Goal: Information Seeking & Learning: Learn about a topic

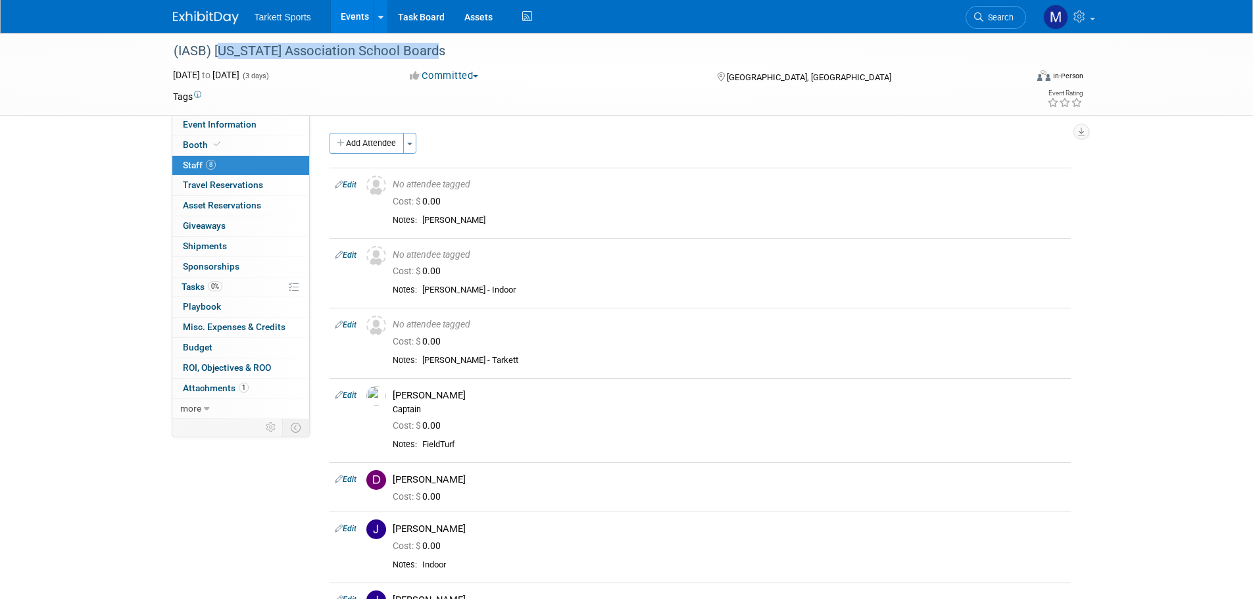
drag, startPoint x: 424, startPoint y: 48, endPoint x: 215, endPoint y: 51, distance: 209.2
click at [215, 51] on div "(IASB) [US_STATE] Association School Boards" at bounding box center [587, 51] width 837 height 24
copy div "[US_STATE] Association School Boards"
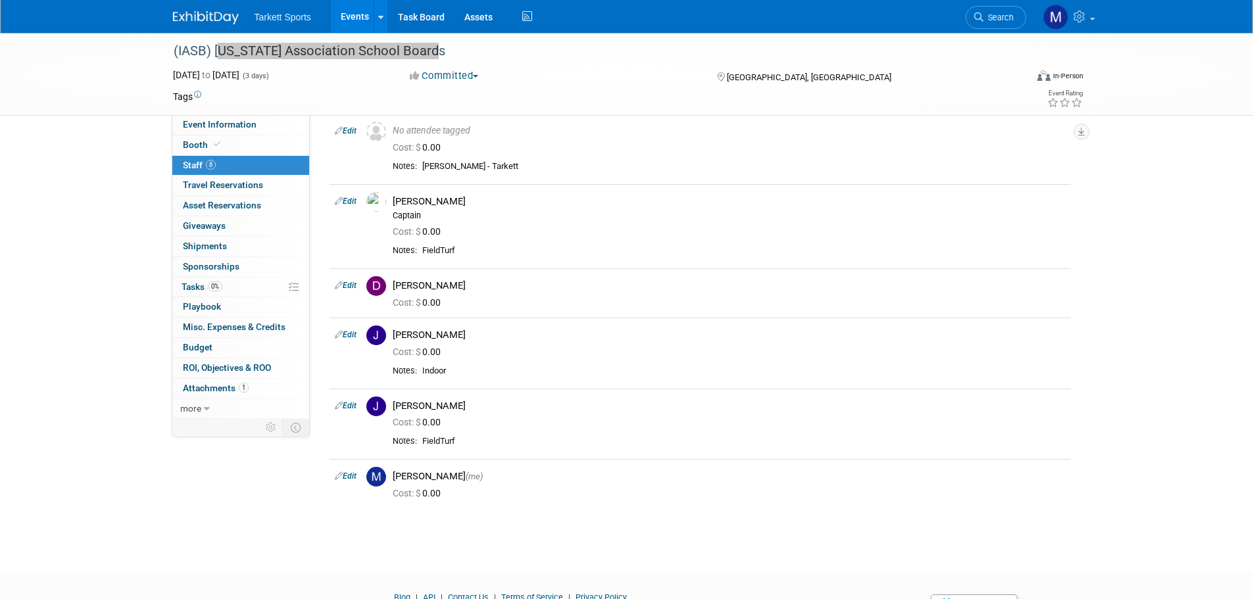
scroll to position [197, 0]
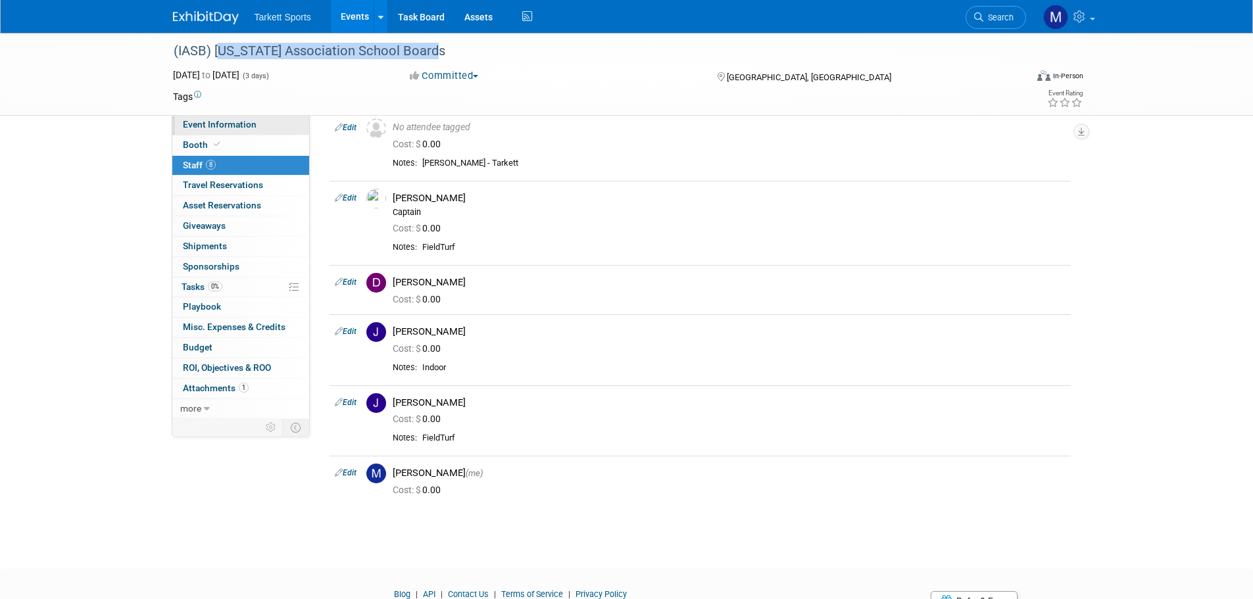
click at [232, 128] on span "Event Information" at bounding box center [220, 124] width 74 height 11
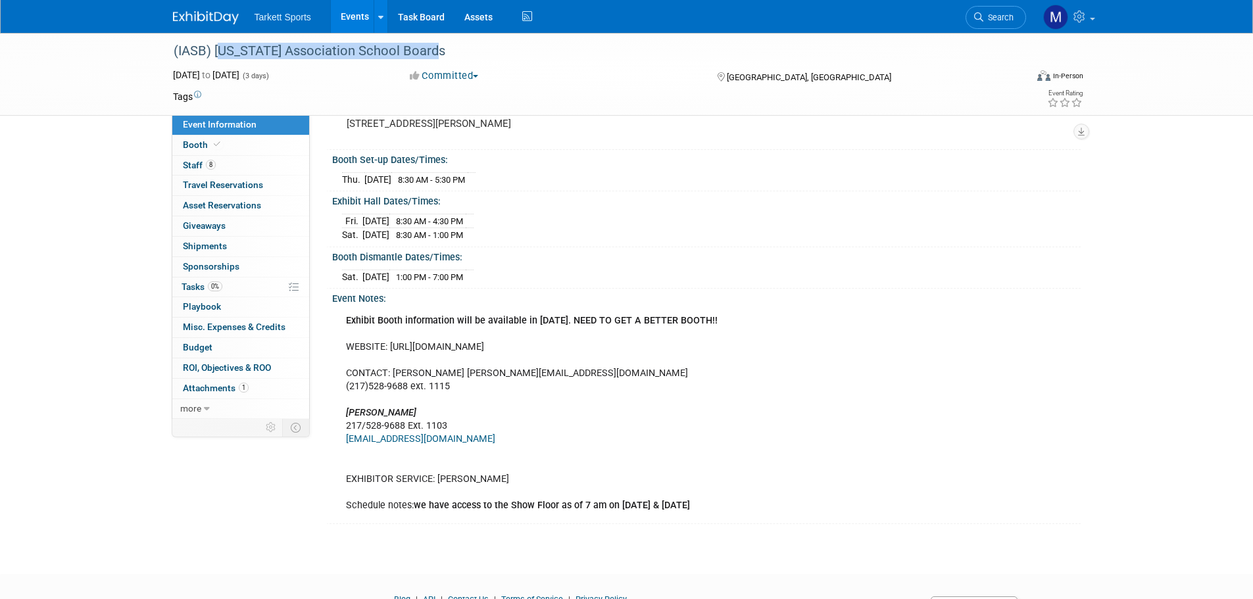
scroll to position [6, 0]
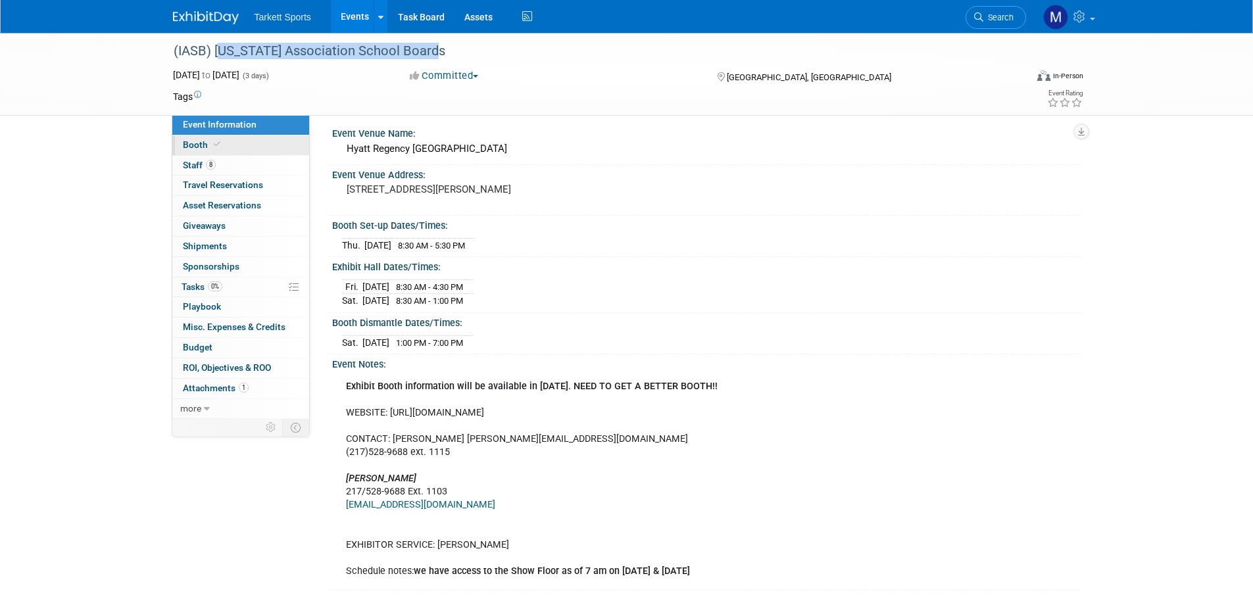
click at [243, 141] on link "Booth" at bounding box center [240, 146] width 137 height 20
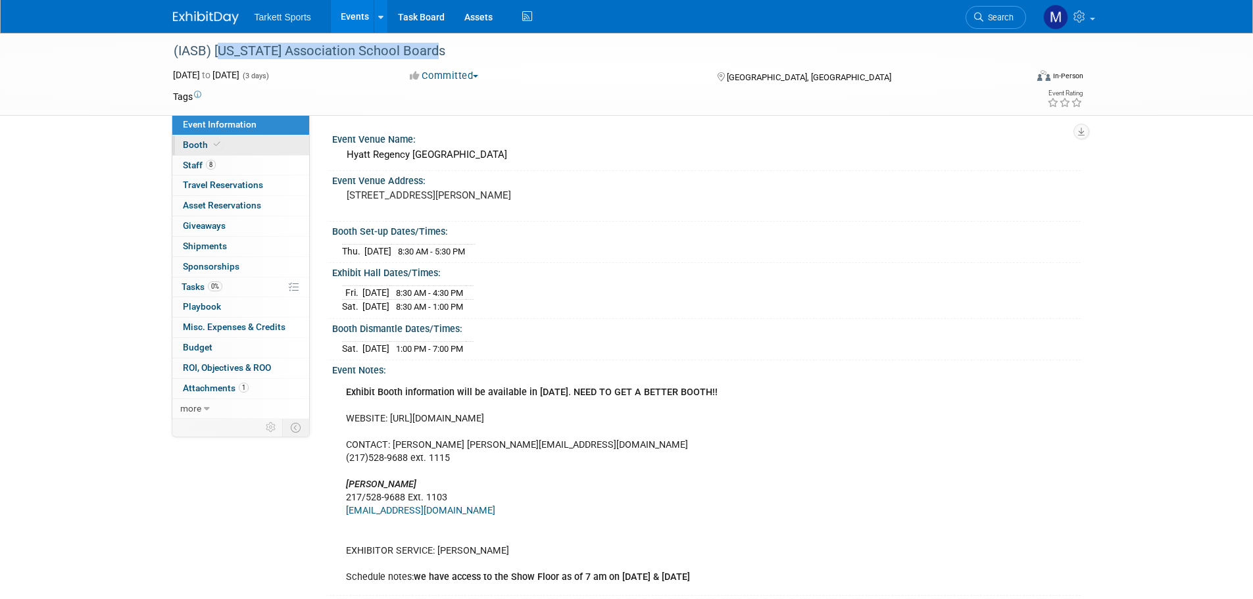
select select "FieldTurf, [PERSON_NAME], Indoor"
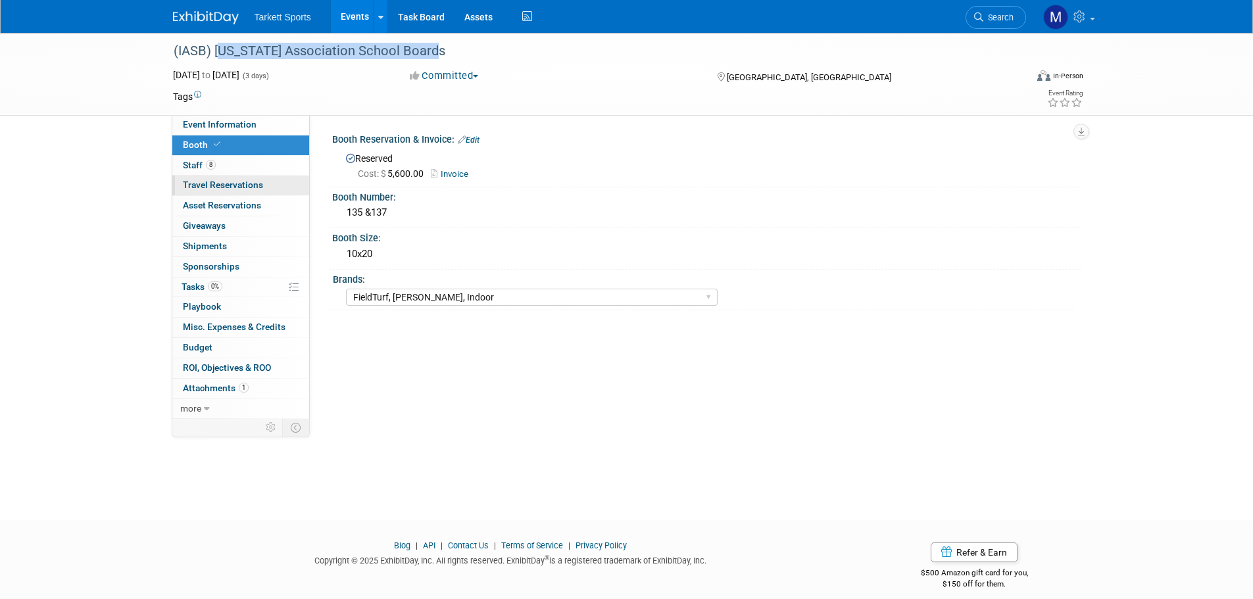
click at [258, 182] on span "Travel Reservations 0" at bounding box center [223, 185] width 80 height 11
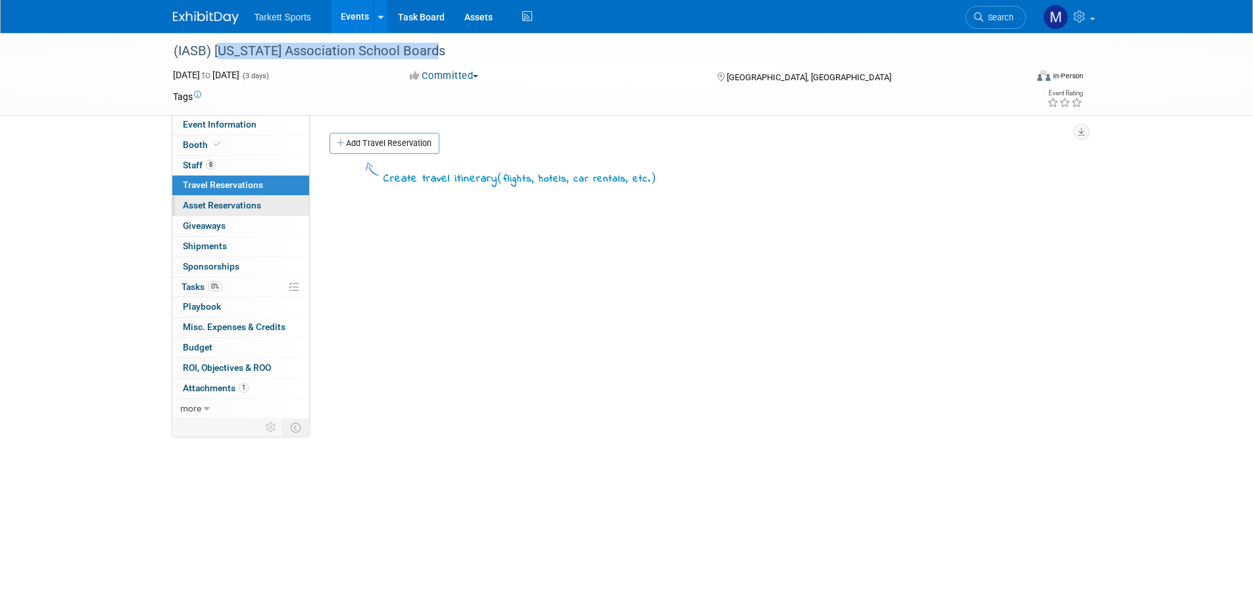
click at [250, 207] on span "Asset Reservations 0" at bounding box center [222, 205] width 78 height 11
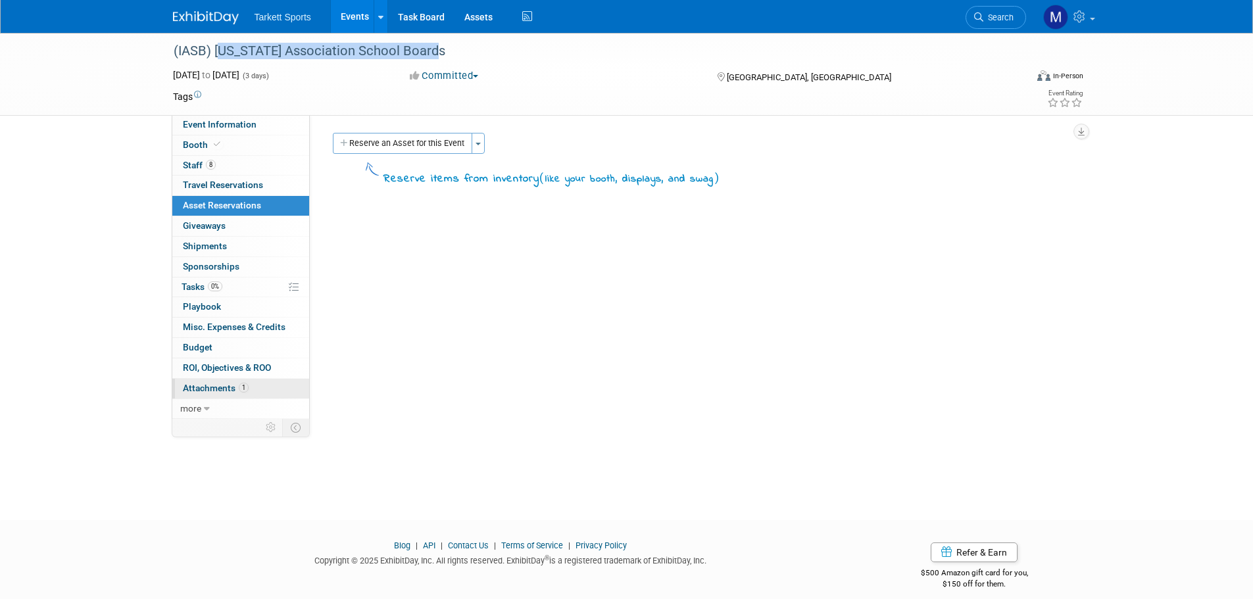
click at [209, 388] on span "Attachments 1" at bounding box center [216, 388] width 66 height 11
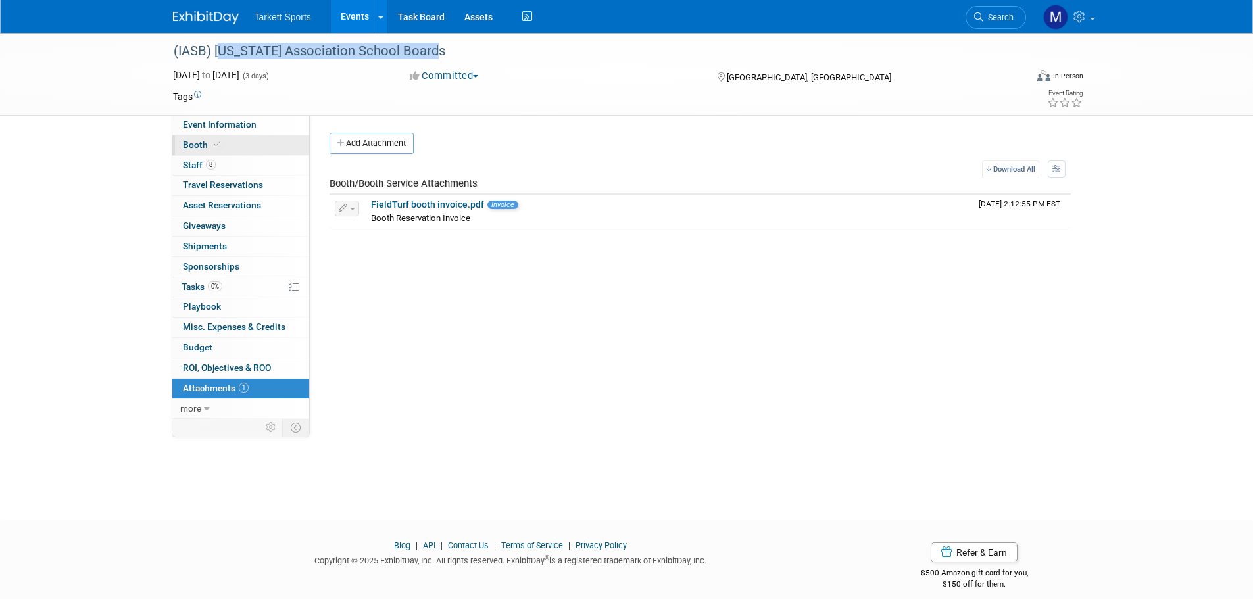
click at [232, 154] on link "Booth" at bounding box center [240, 146] width 137 height 20
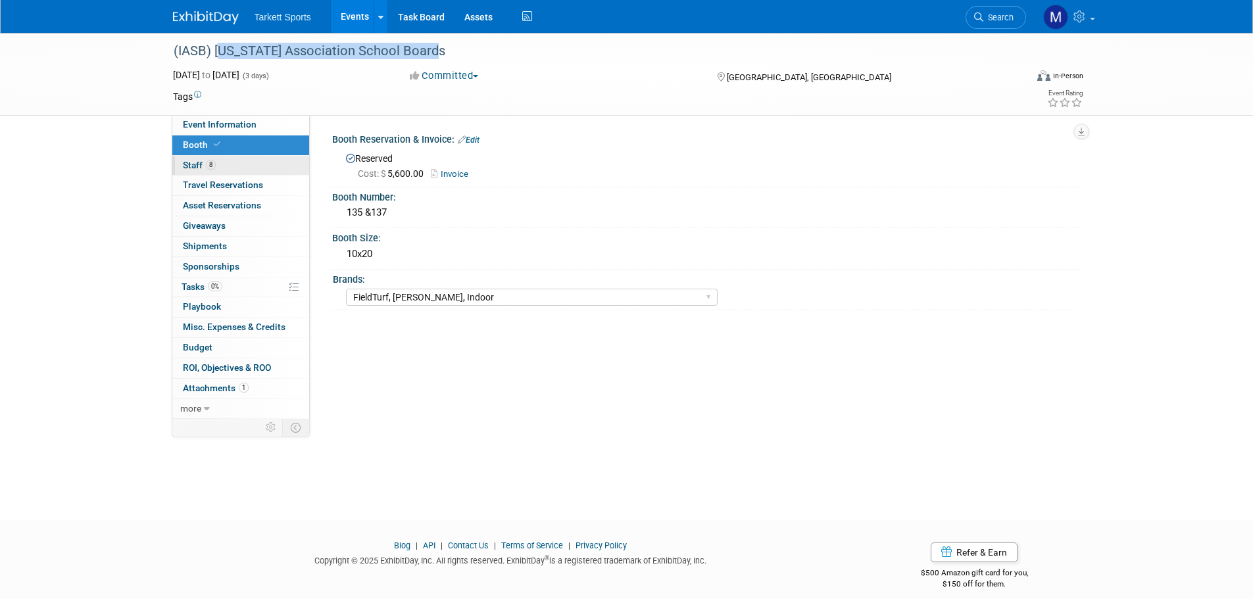
click at [236, 163] on link "8 Staff 8" at bounding box center [240, 166] width 137 height 20
